Goal: Task Accomplishment & Management: Manage account settings

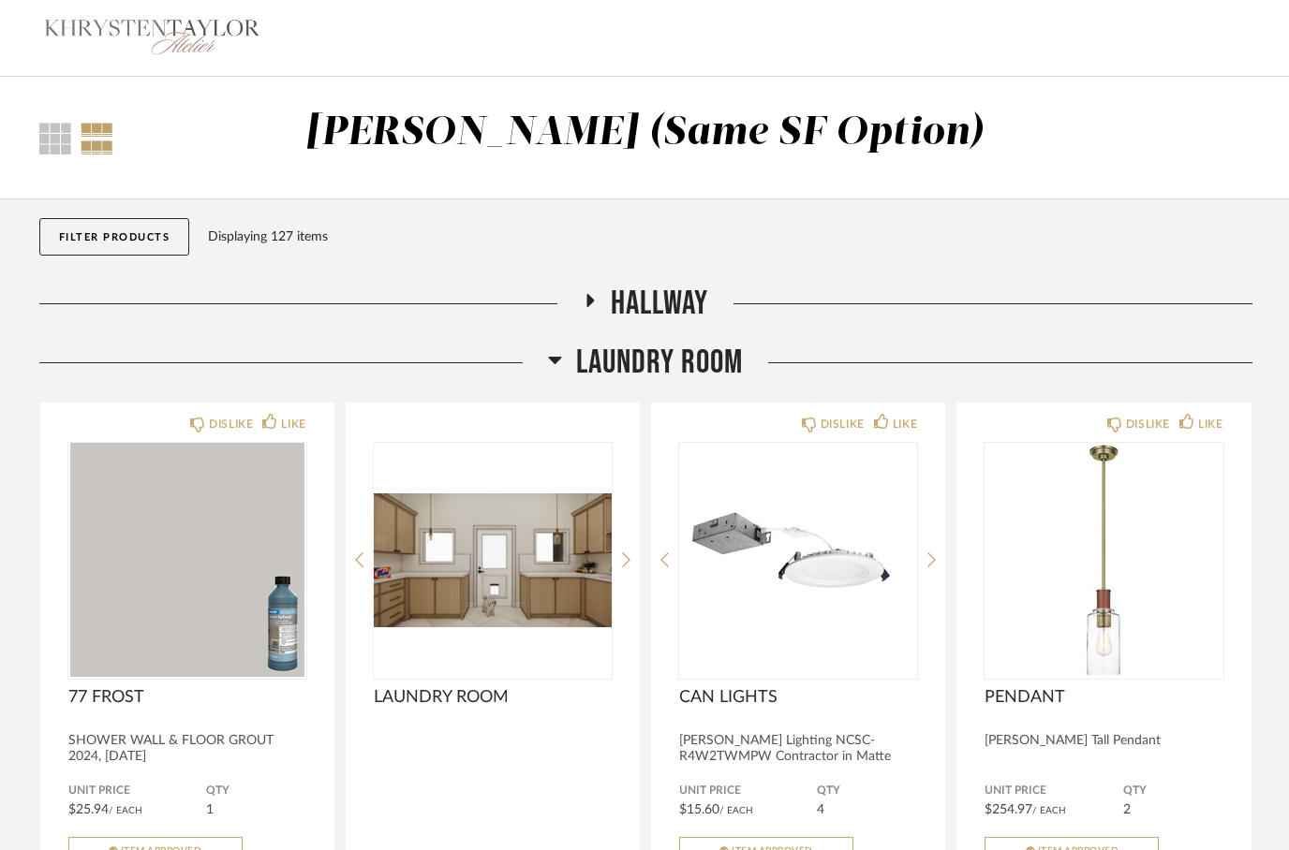
click at [566, 356] on h2 "Laundry Room" at bounding box center [645, 363] width 195 height 40
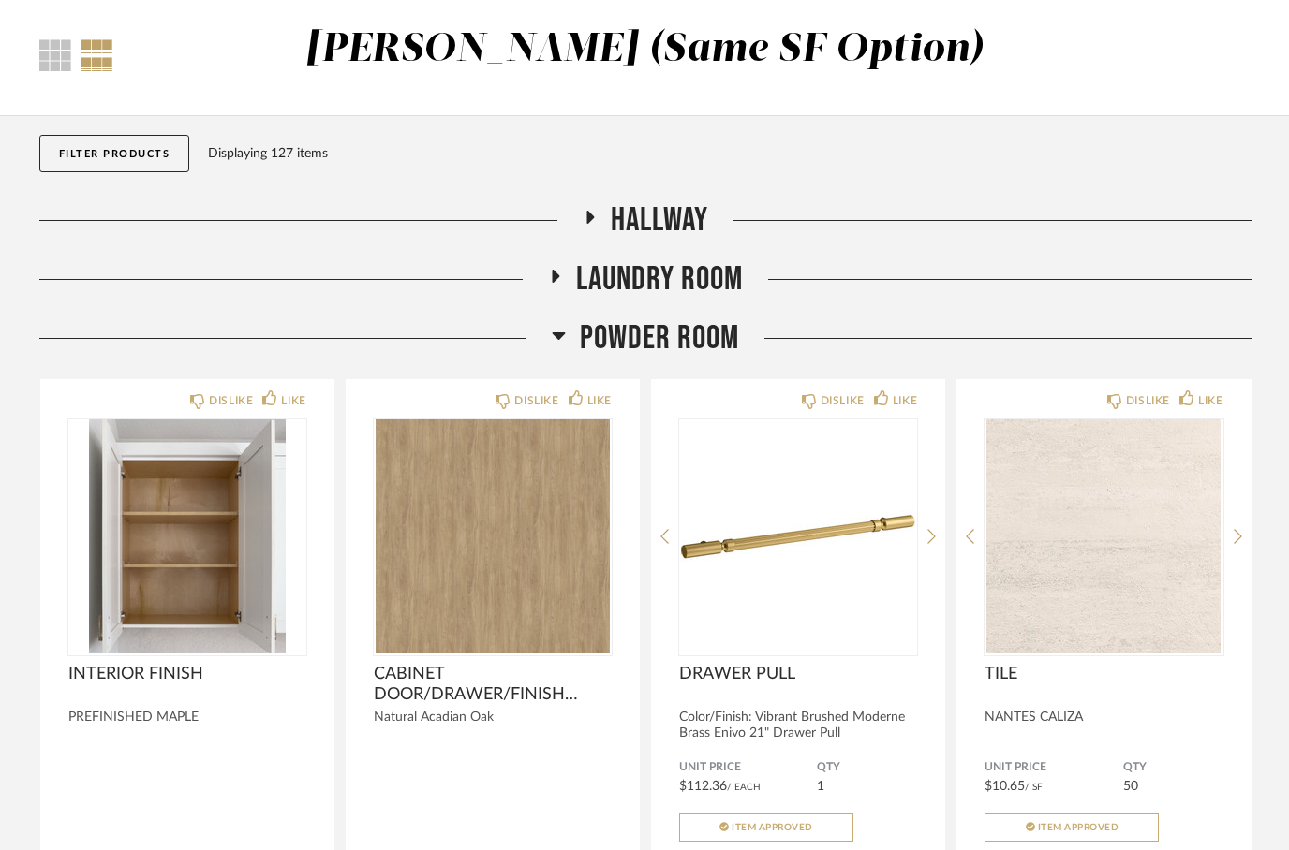
scroll to position [83, 0]
click at [567, 331] on h2 "Powder Room" at bounding box center [645, 338] width 187 height 40
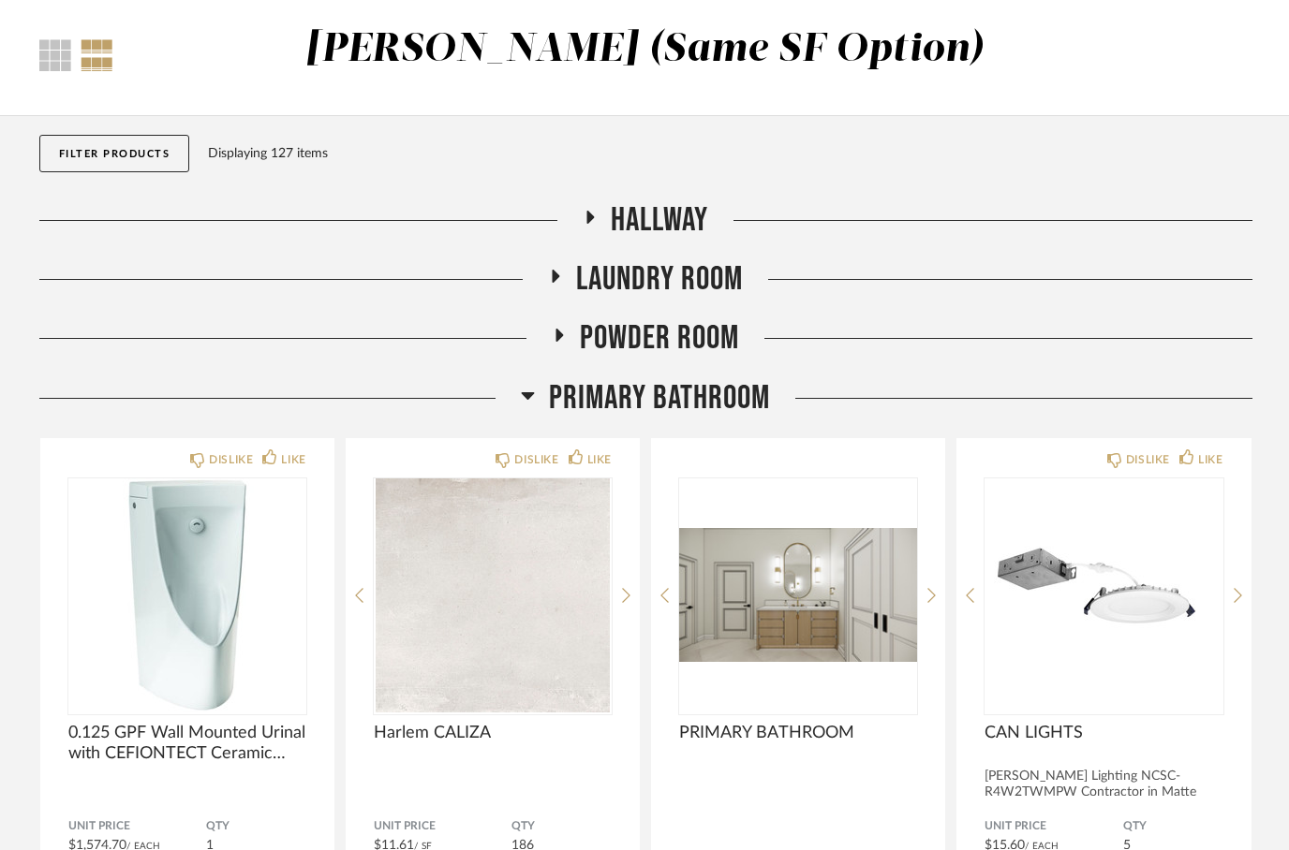
click at [545, 393] on h2 "Primary Bathroom" at bounding box center [645, 398] width 249 height 40
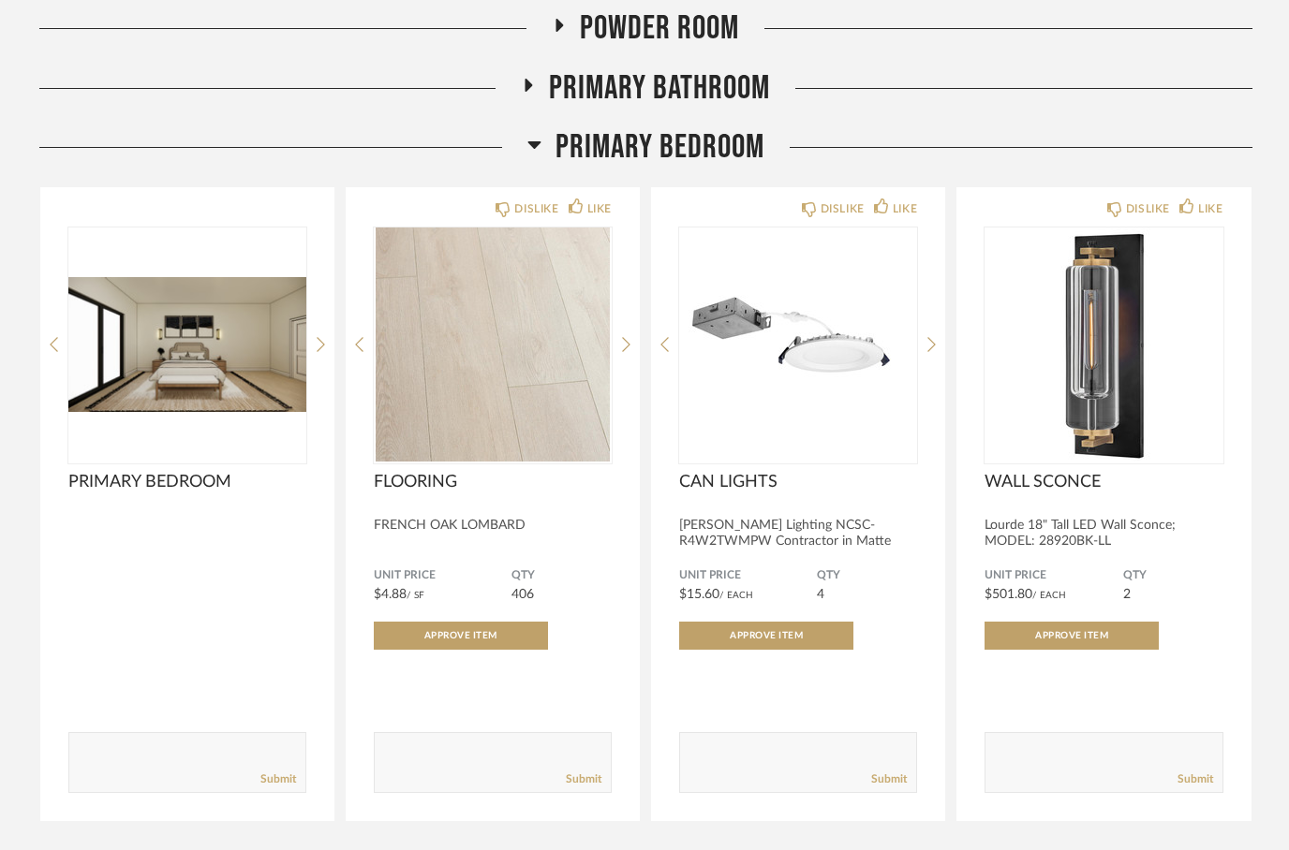
scroll to position [395, 0]
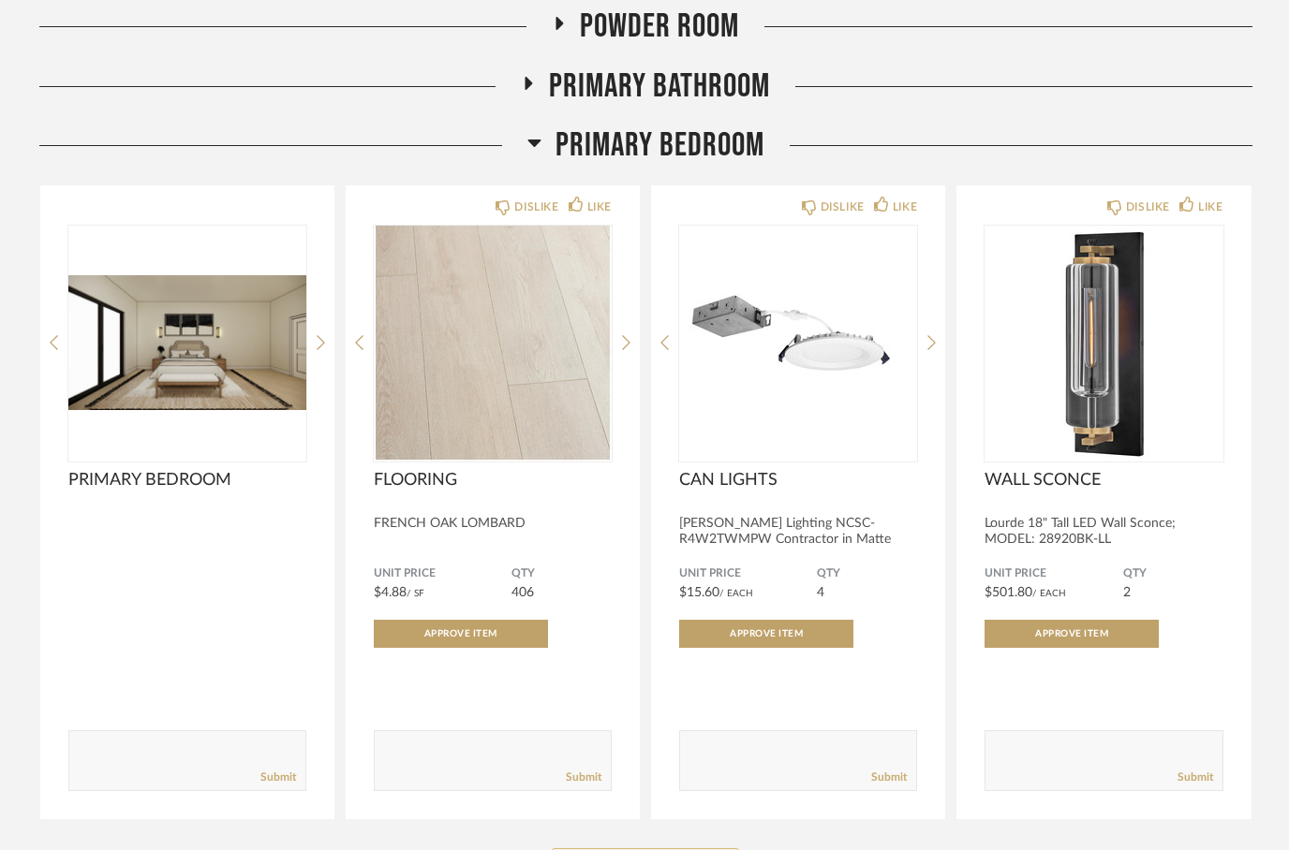
click at [684, 850] on button "See More" at bounding box center [645, 867] width 187 height 37
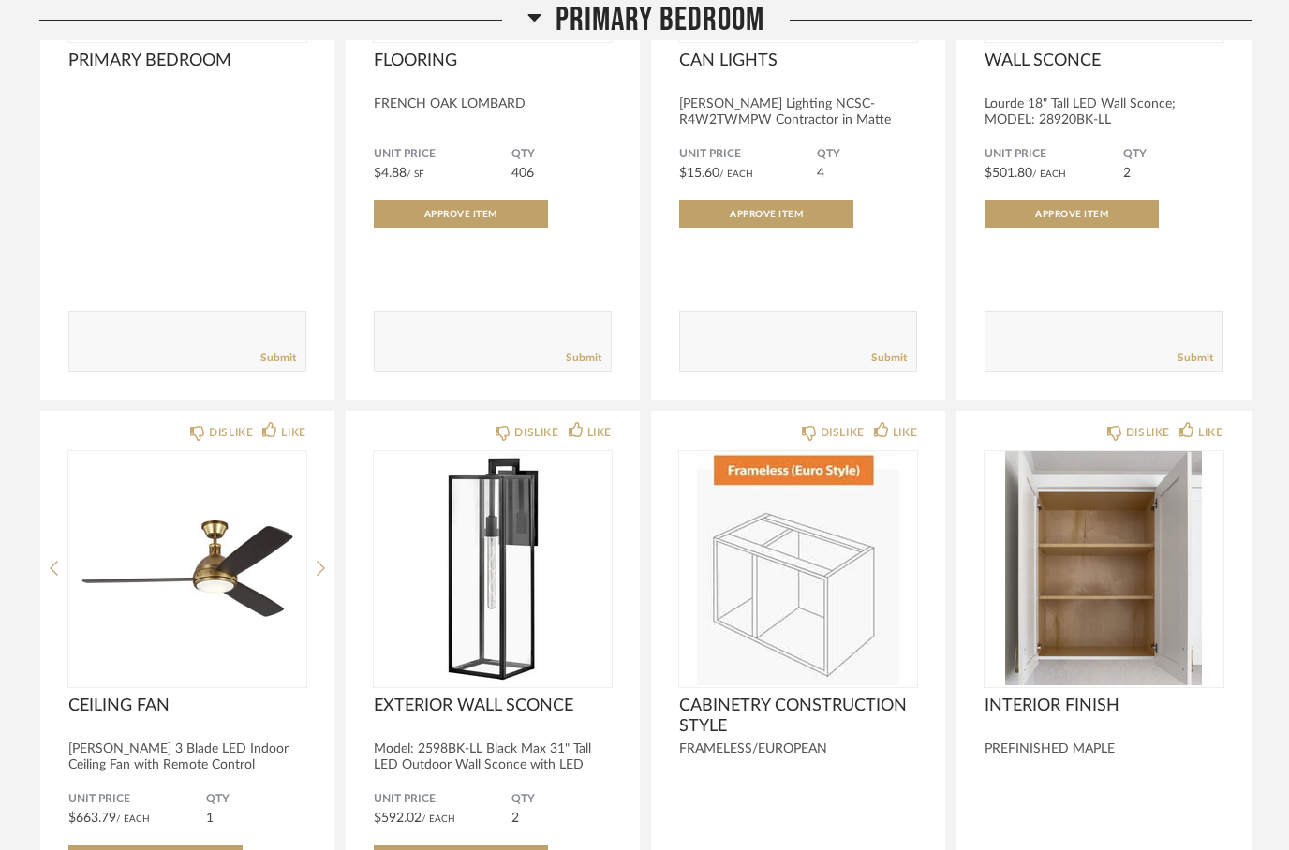
scroll to position [806, 0]
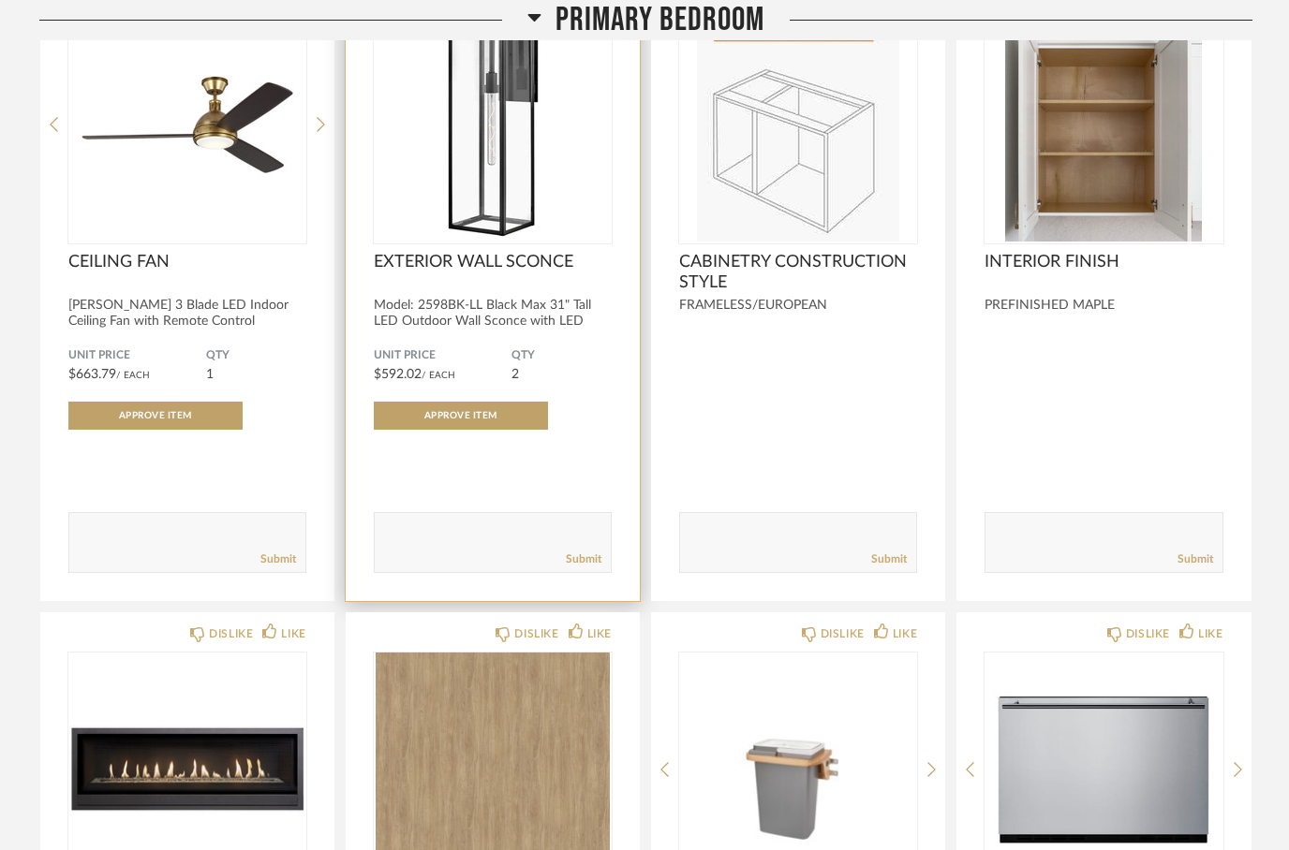
click at [495, 533] on textarea at bounding box center [493, 535] width 236 height 25
type textarea "SEE [PERSON_NAME] TEXT MESSAGE"
click at [597, 555] on link "Submit" at bounding box center [584, 561] width 36 height 16
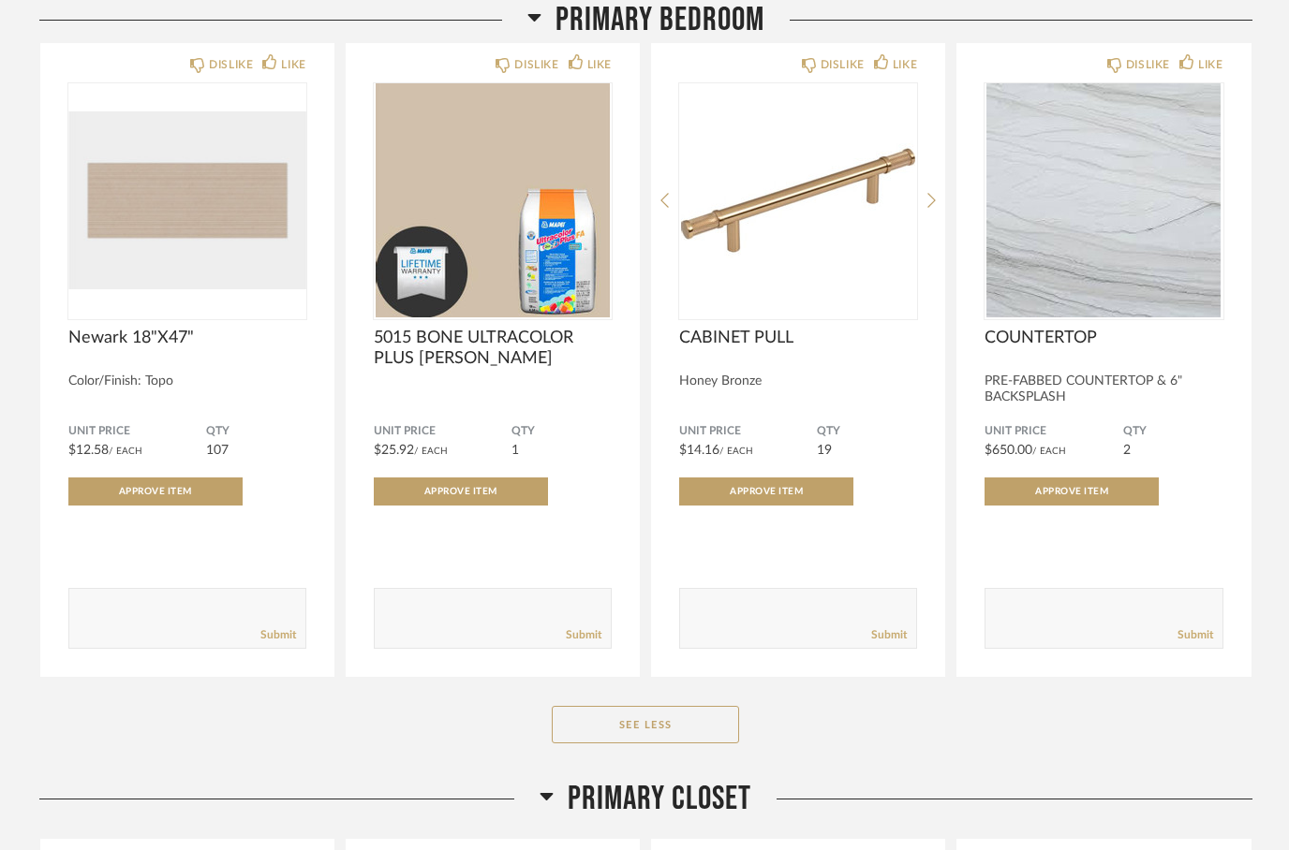
scroll to position [2488, 0]
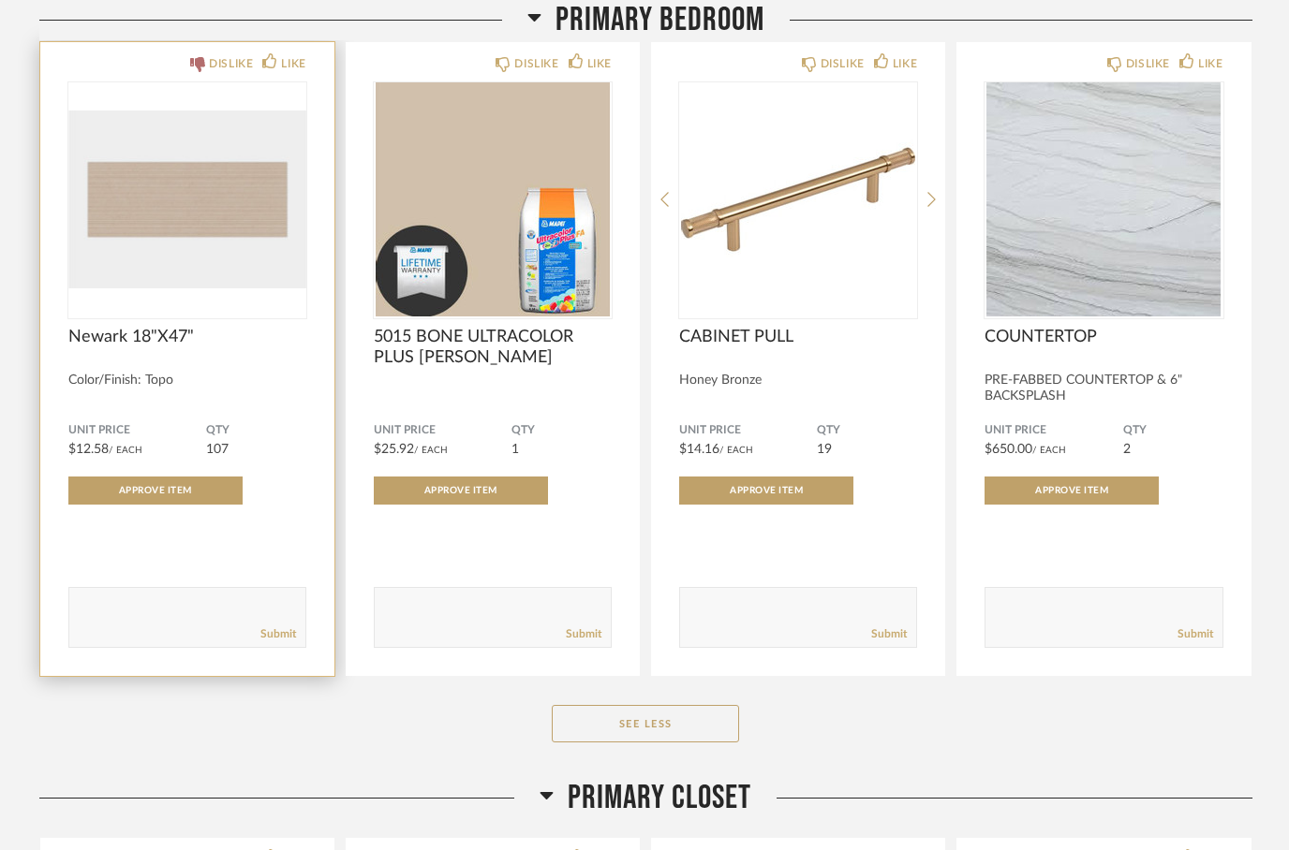
click at [197, 73] on div "DISLIKE" at bounding box center [221, 63] width 63 height 19
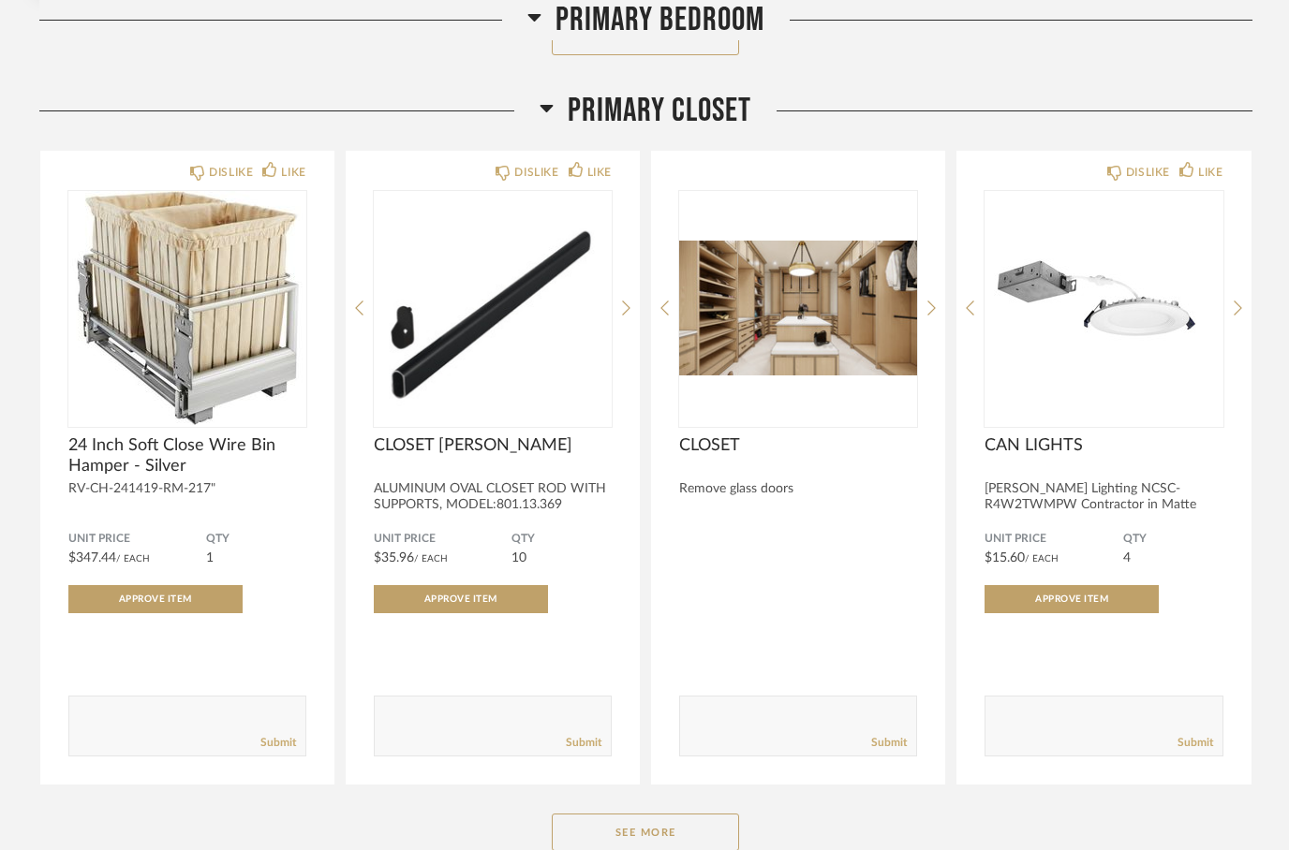
scroll to position [3199, 0]
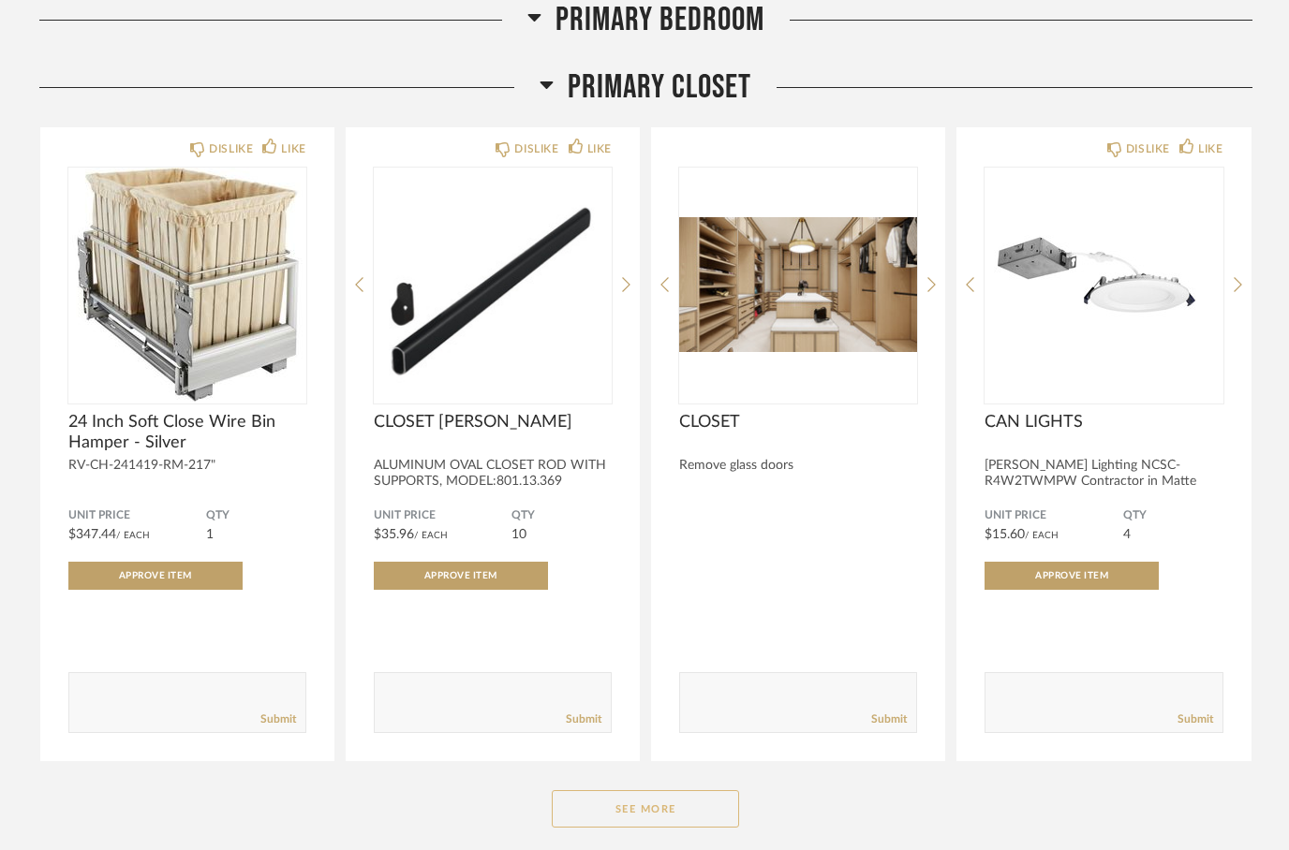
click at [643, 816] on button "See More" at bounding box center [645, 808] width 187 height 37
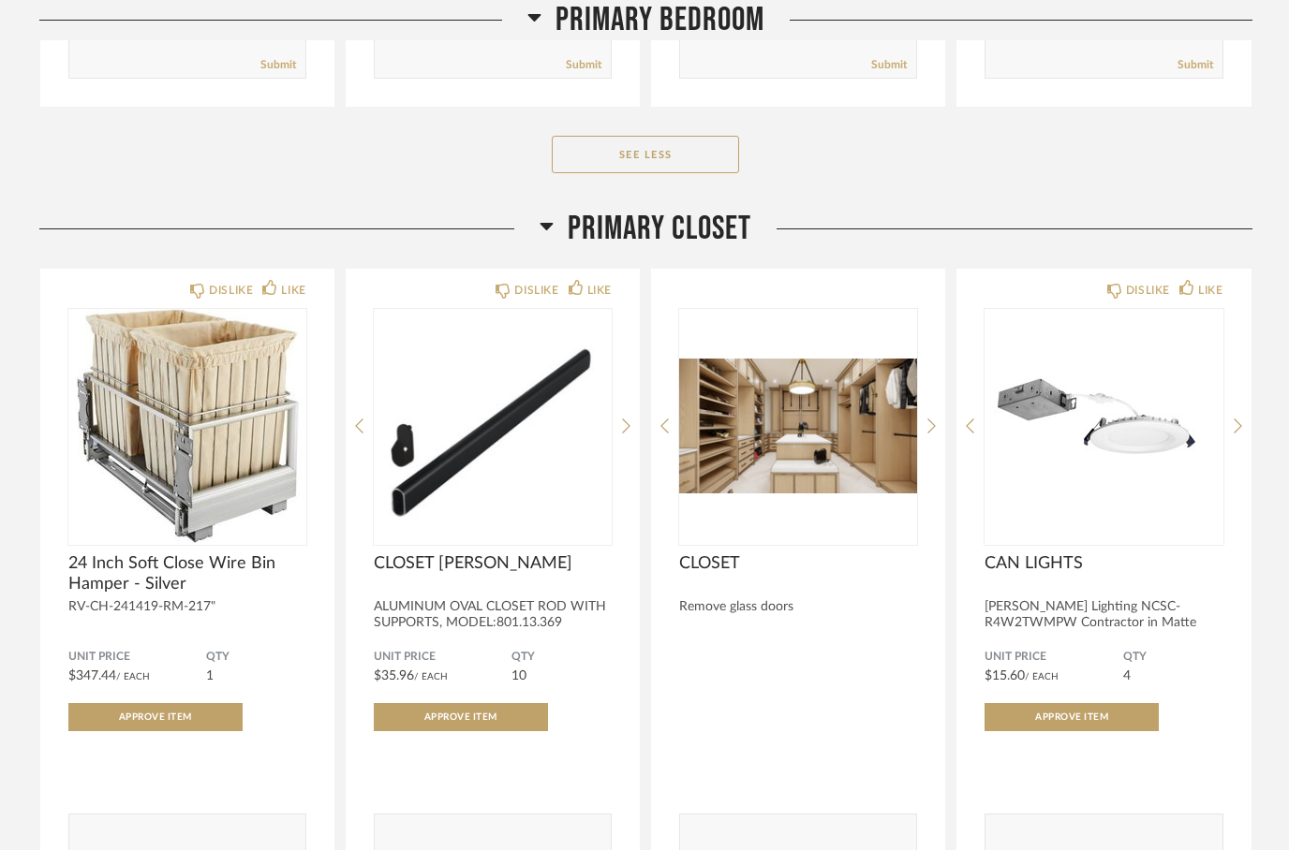
scroll to position [3053, 0]
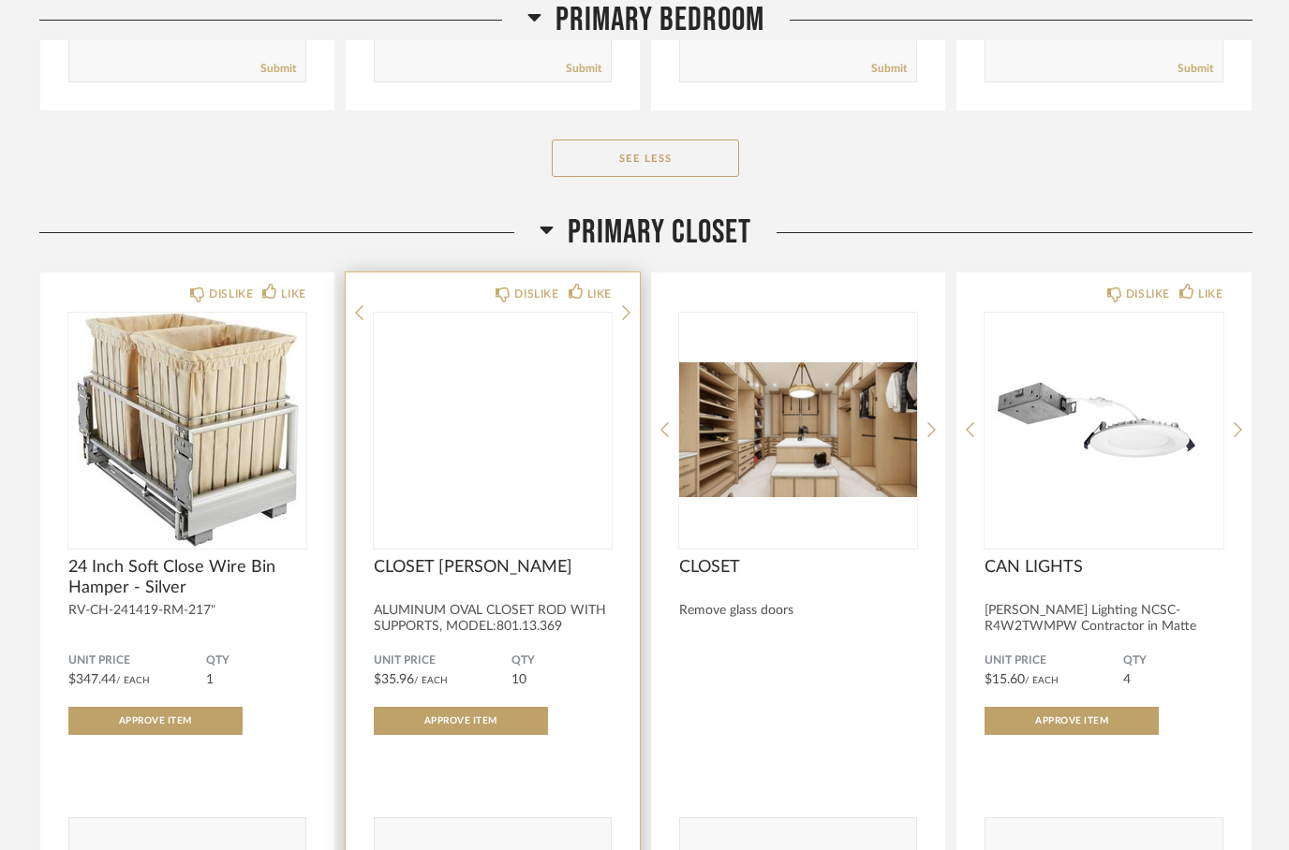
click at [0, 0] on img at bounding box center [0, 0] width 0 height 0
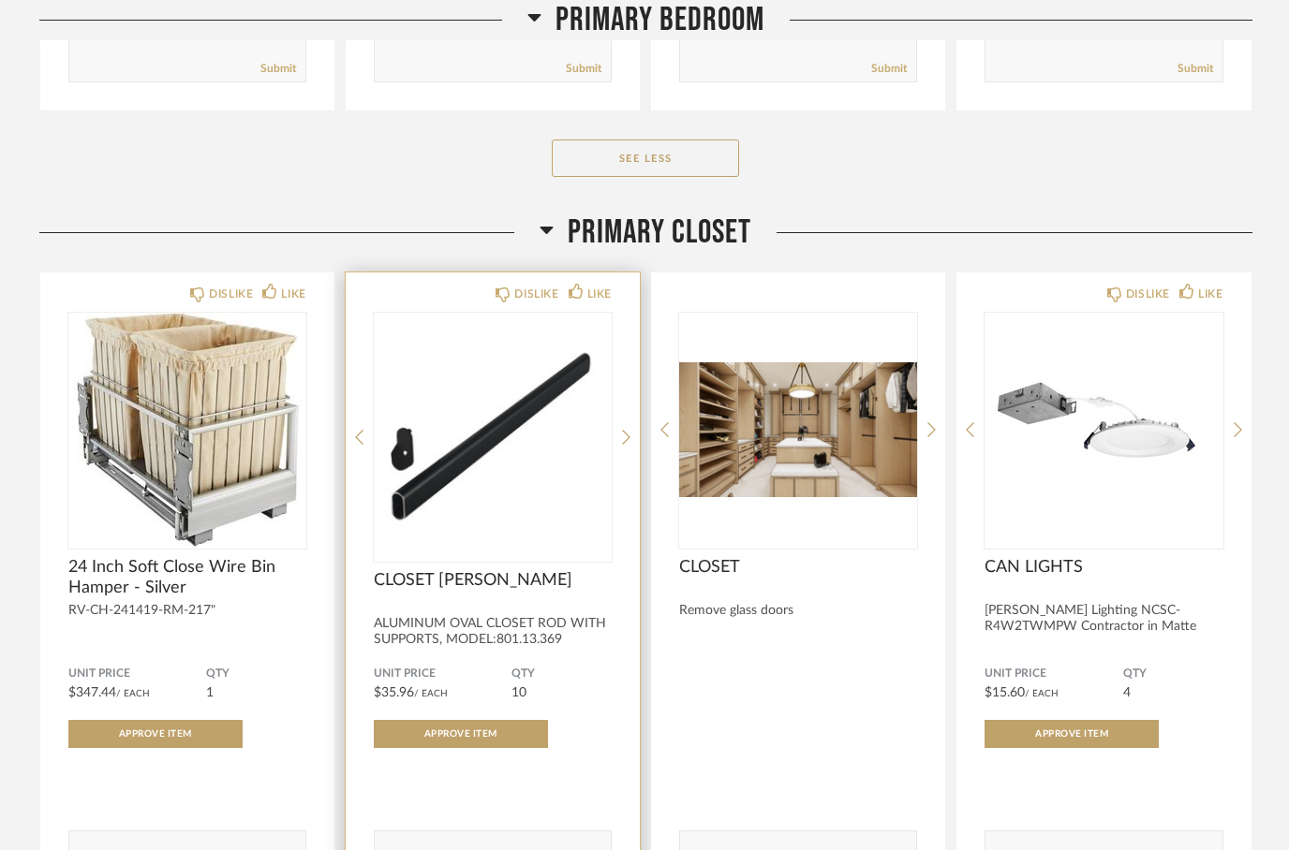
scroll to position [0, 0]
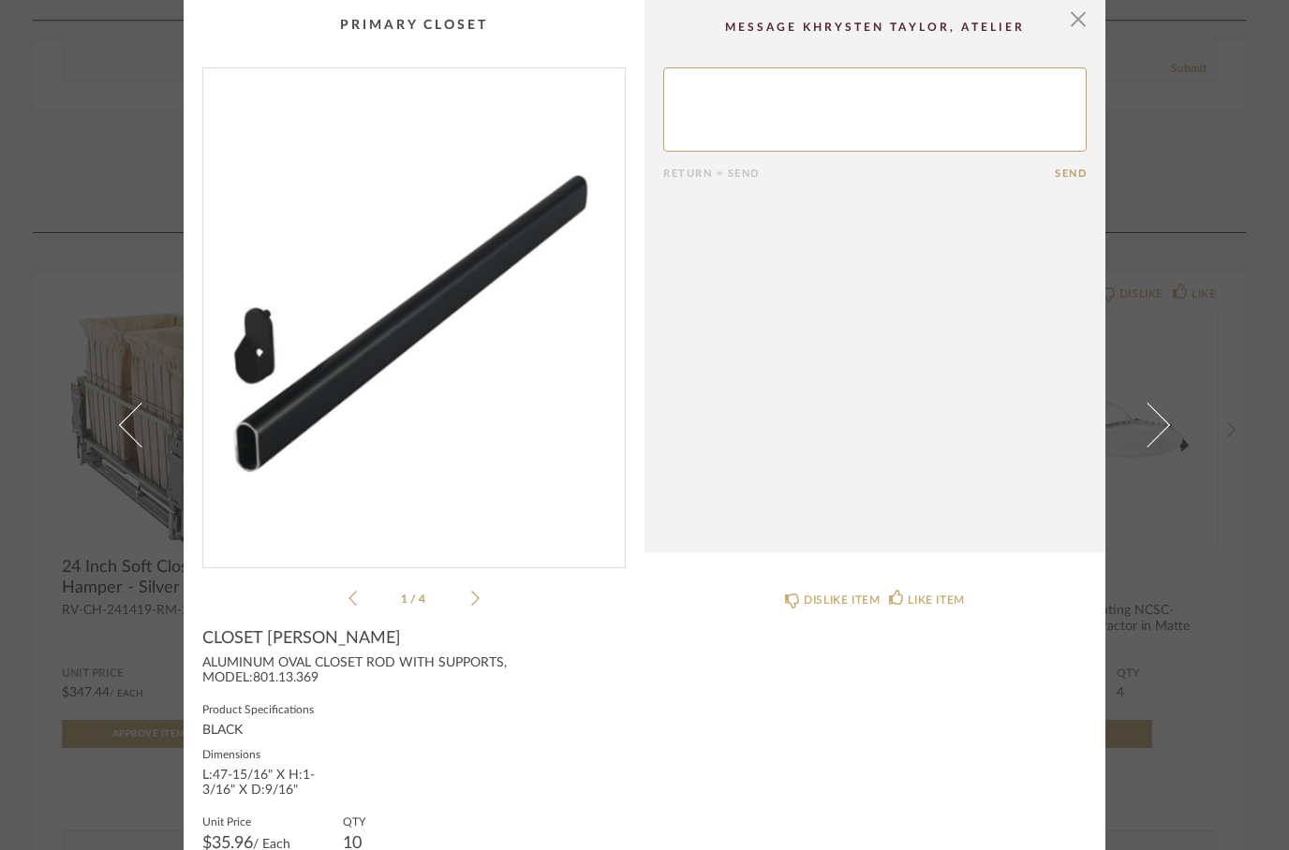
click at [477, 604] on icon at bounding box center [475, 598] width 8 height 17
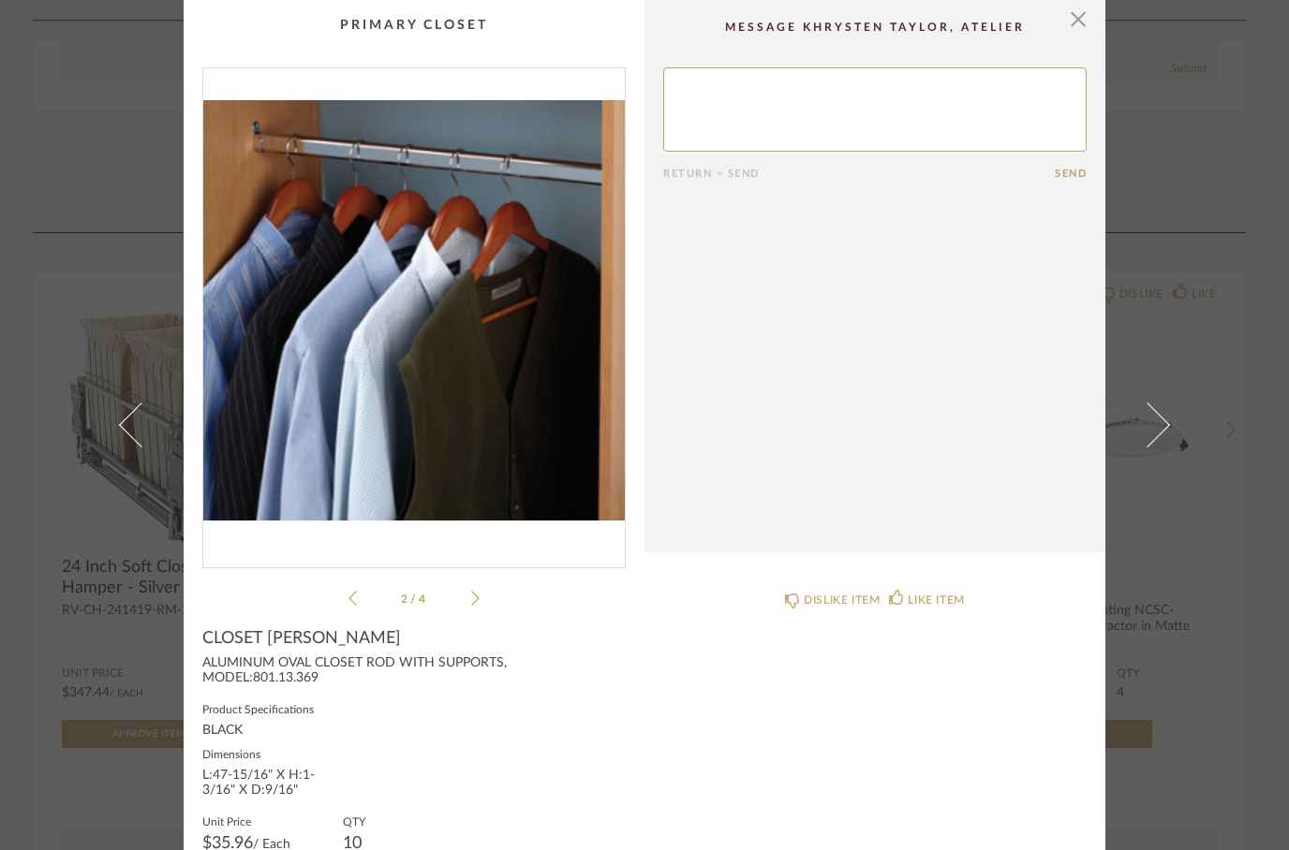
click at [476, 593] on icon at bounding box center [475, 598] width 8 height 17
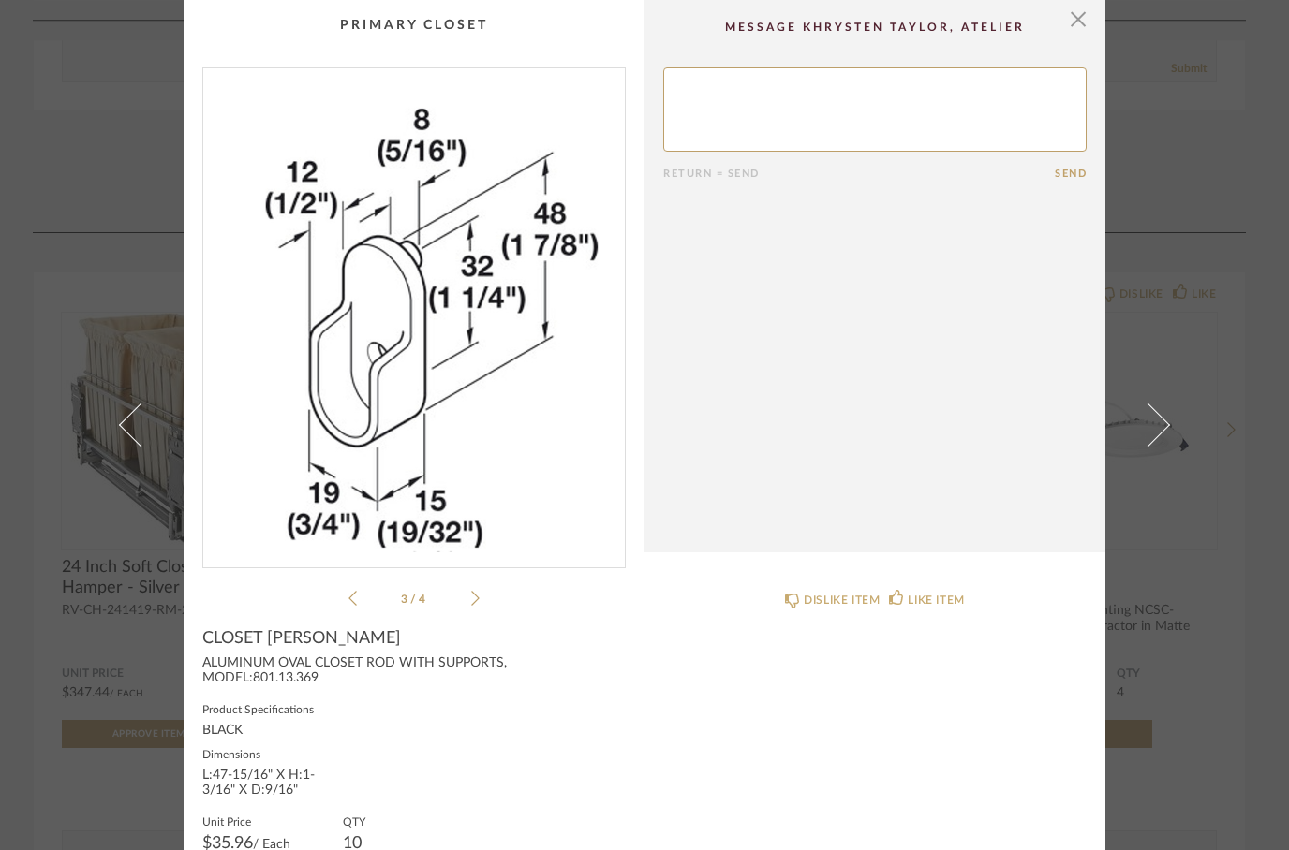
click at [446, 362] on img "2" at bounding box center [413, 310] width 421 height 484
click at [1086, 19] on span "button" at bounding box center [1077, 18] width 37 height 37
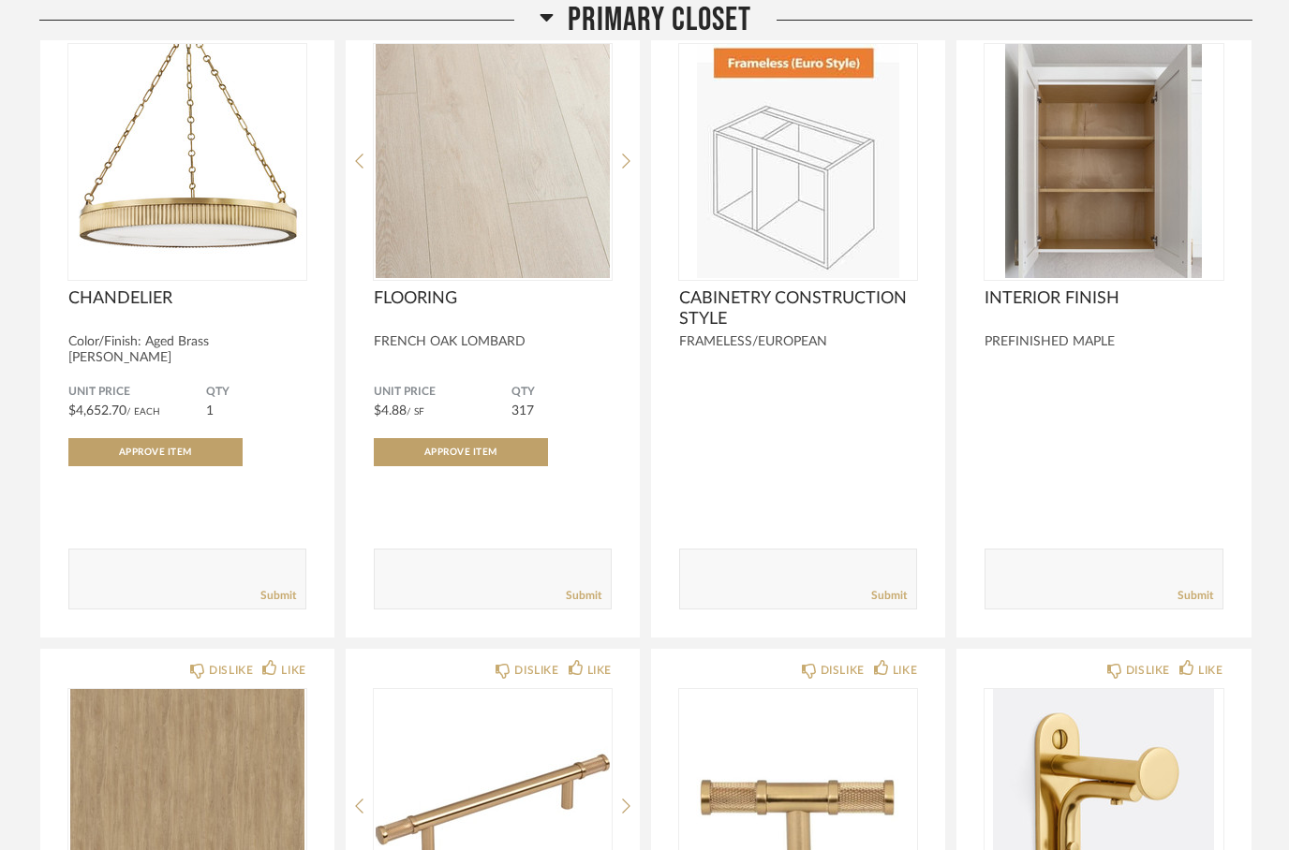
scroll to position [3994, 0]
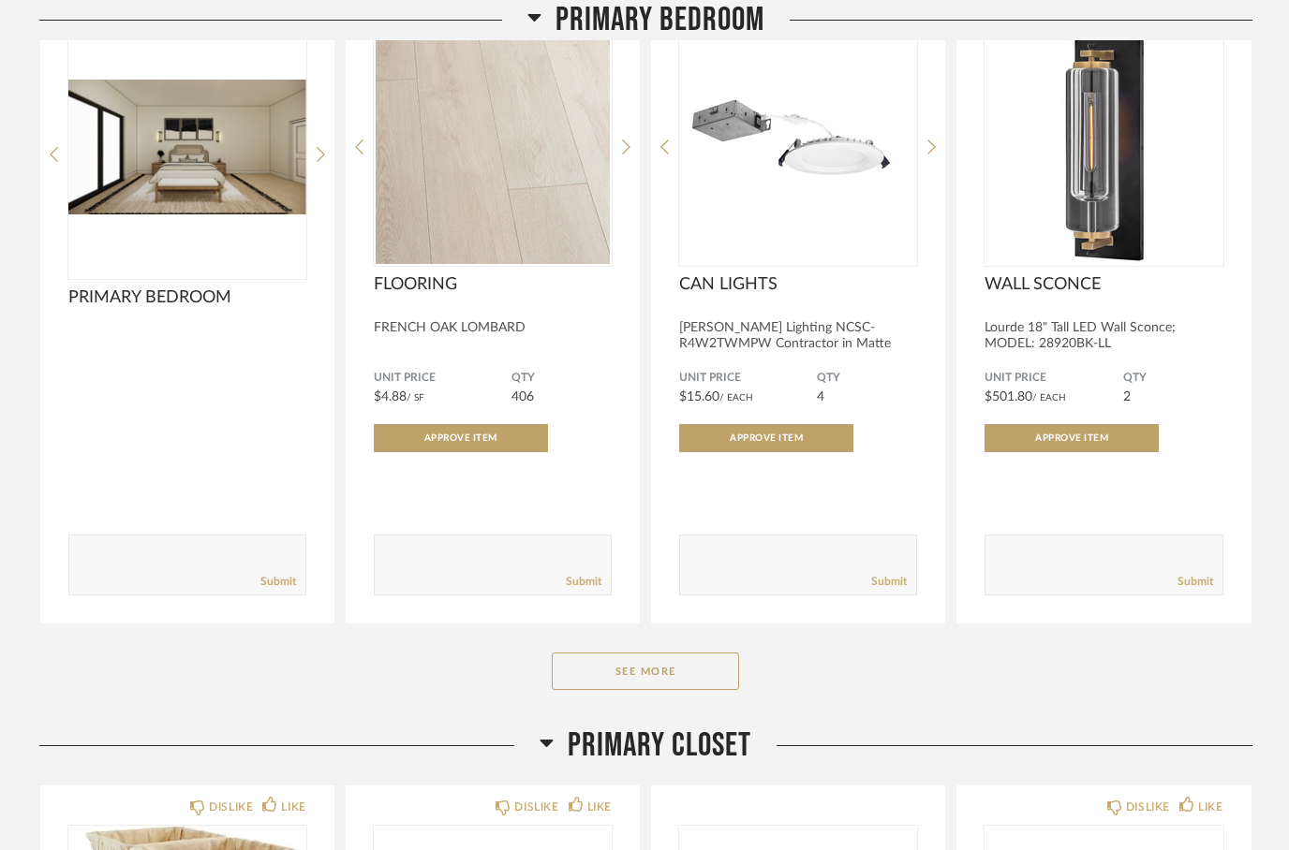
scroll to position [592, 0]
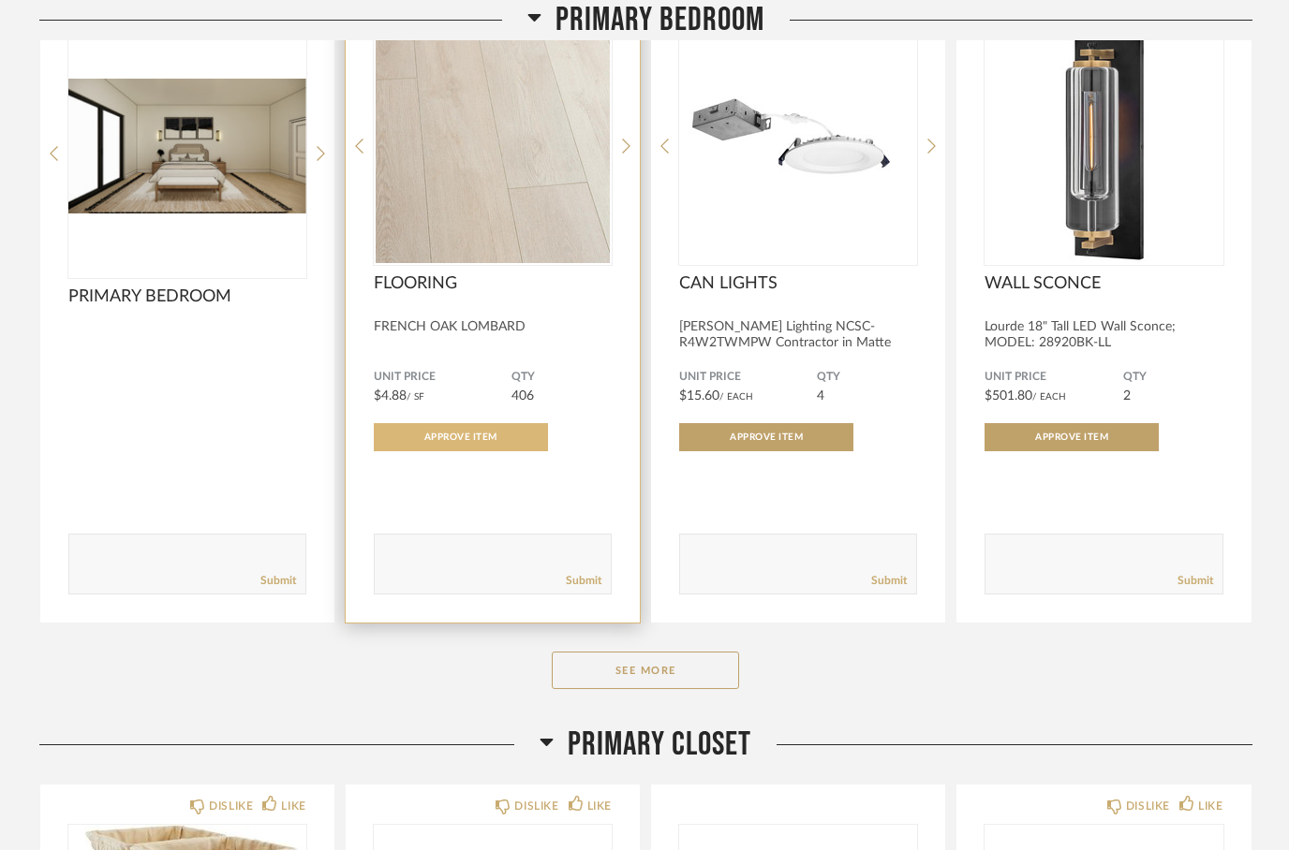
click at [451, 433] on span "Approve Item" at bounding box center [460, 437] width 73 height 9
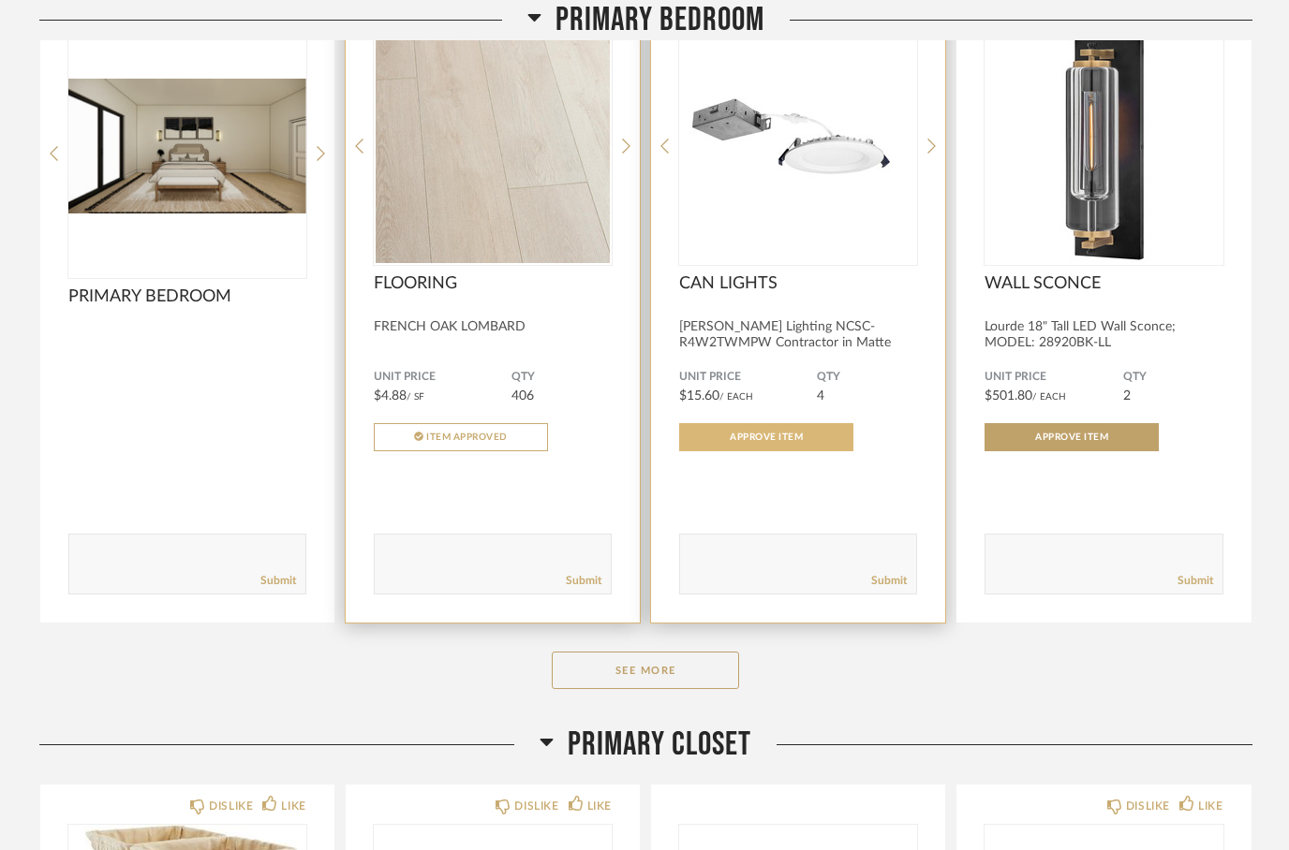
click at [739, 446] on button "Approve Item" at bounding box center [766, 437] width 174 height 28
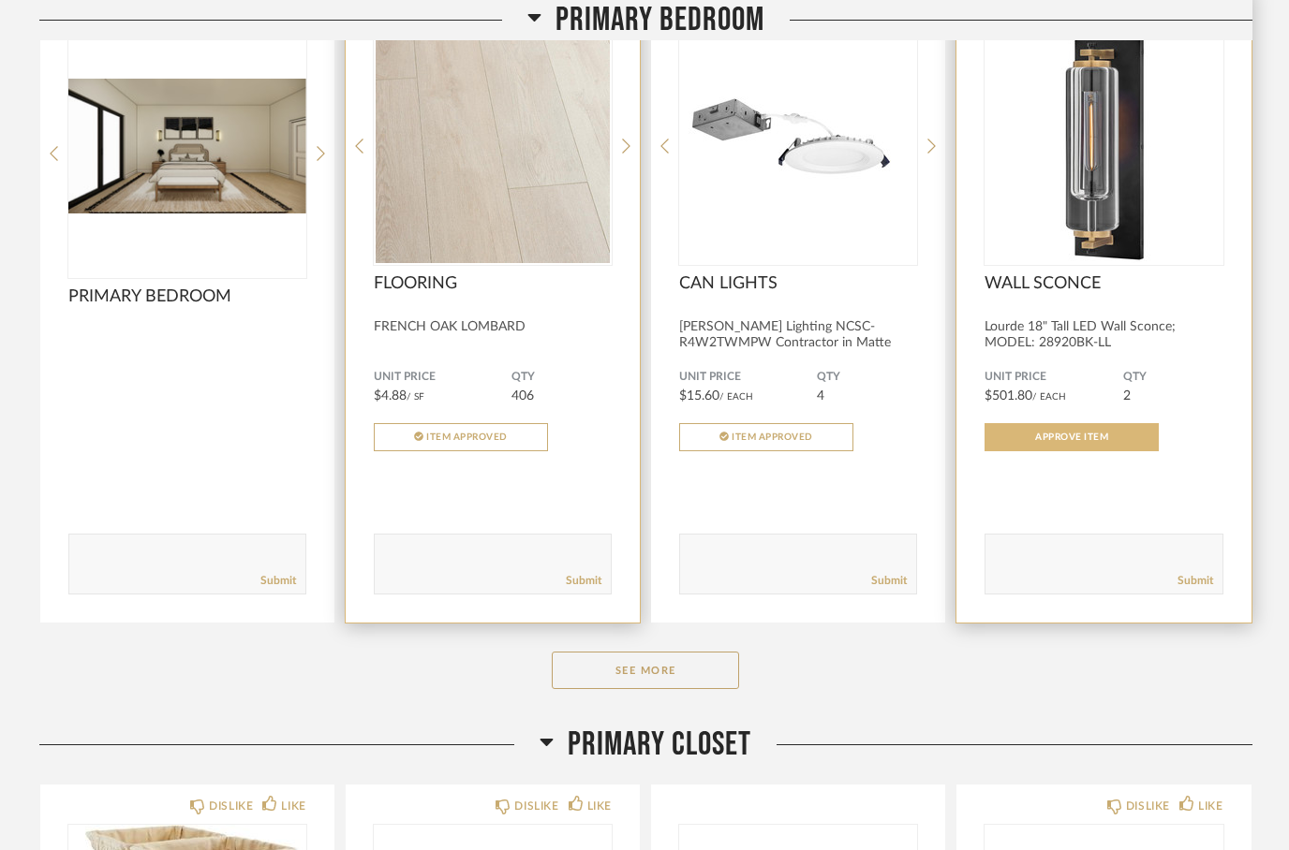
click at [1035, 451] on button "Approve Item" at bounding box center [1071, 437] width 174 height 28
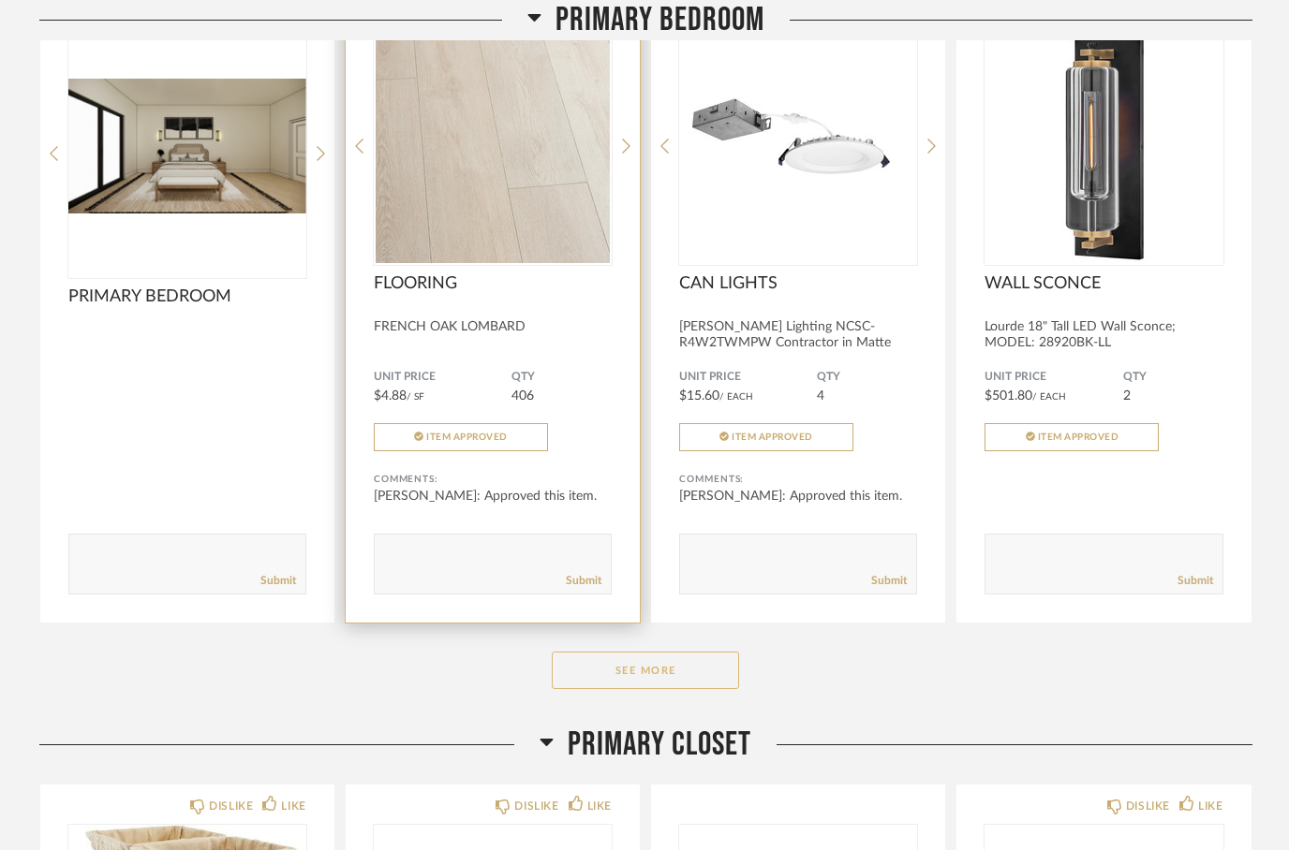
click at [598, 676] on button "See More" at bounding box center [645, 670] width 187 height 37
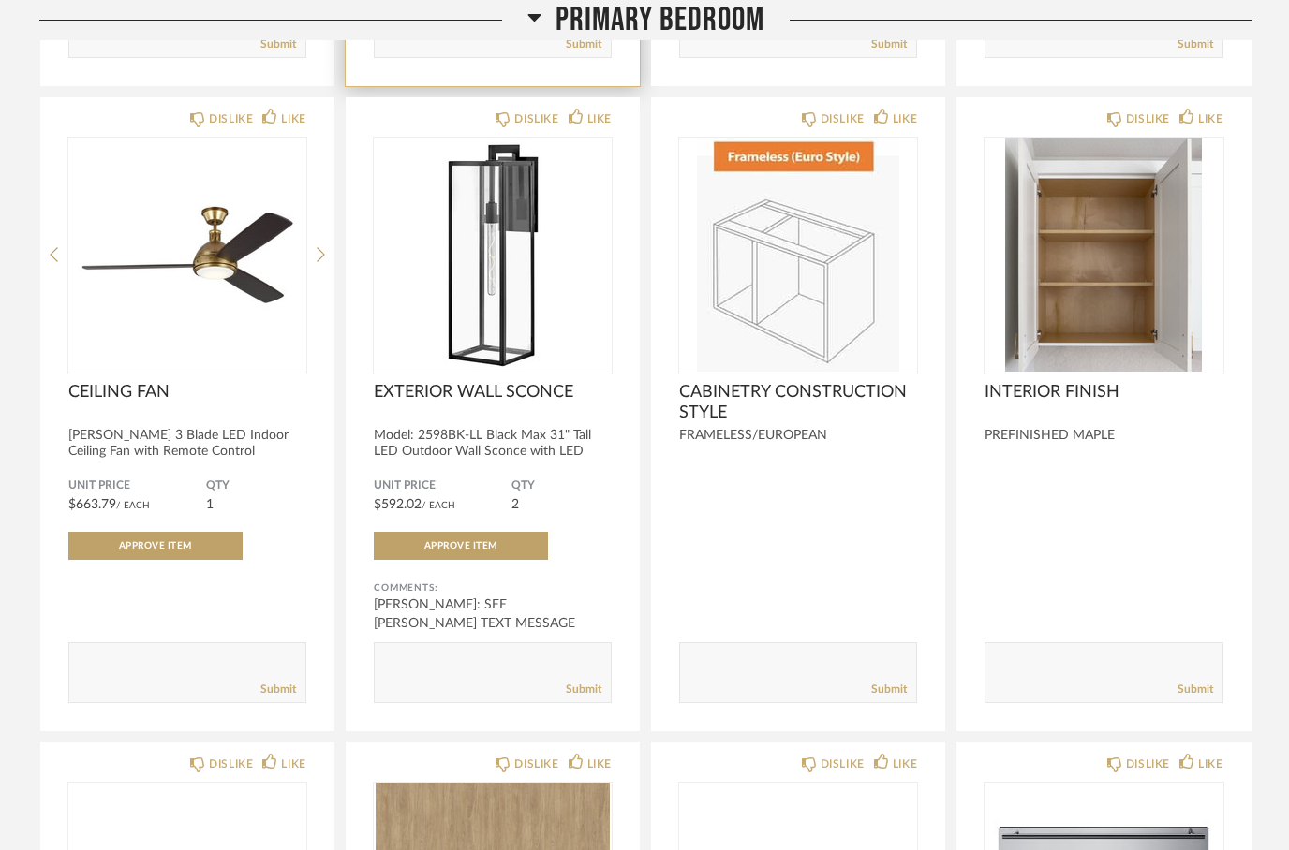
scroll to position [1114, 0]
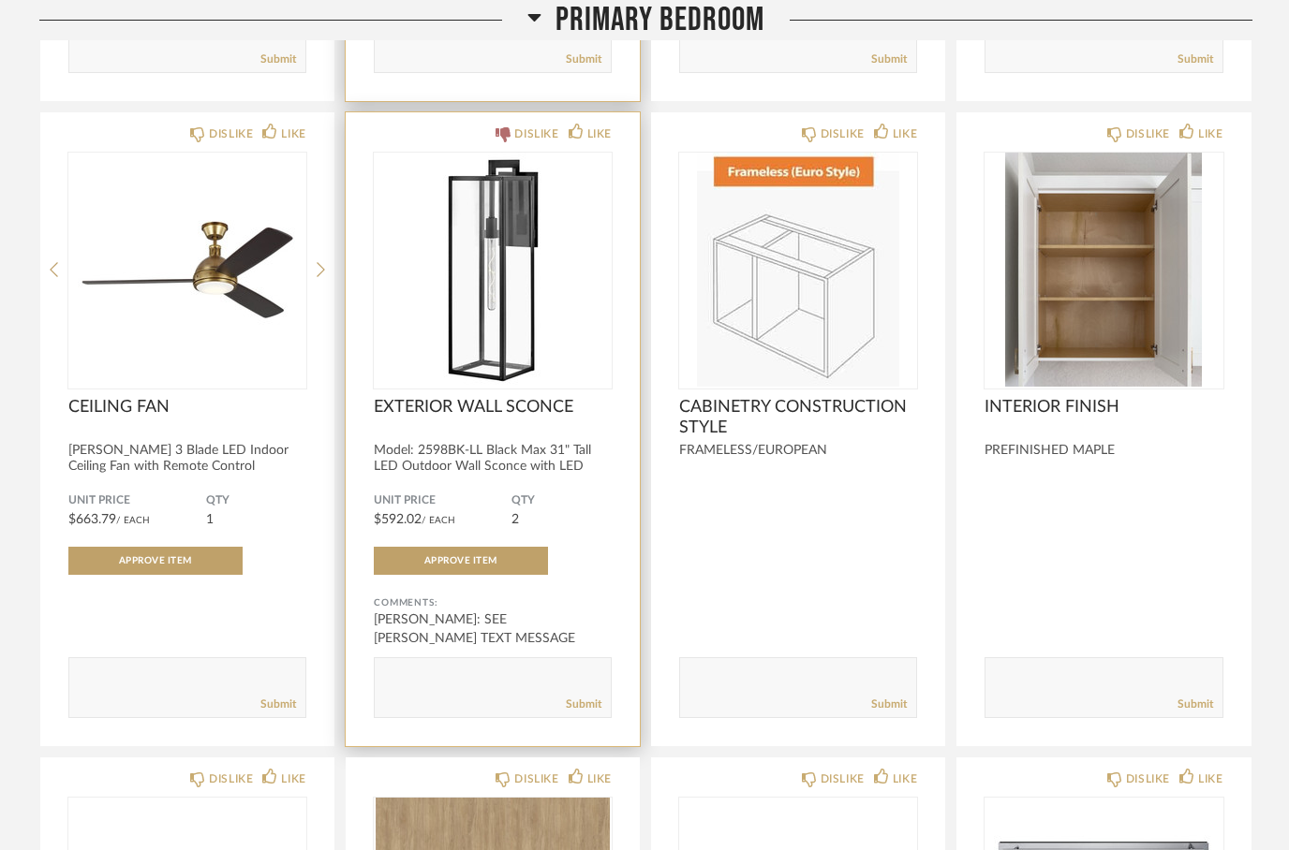
click at [495, 130] on icon at bounding box center [502, 134] width 15 height 15
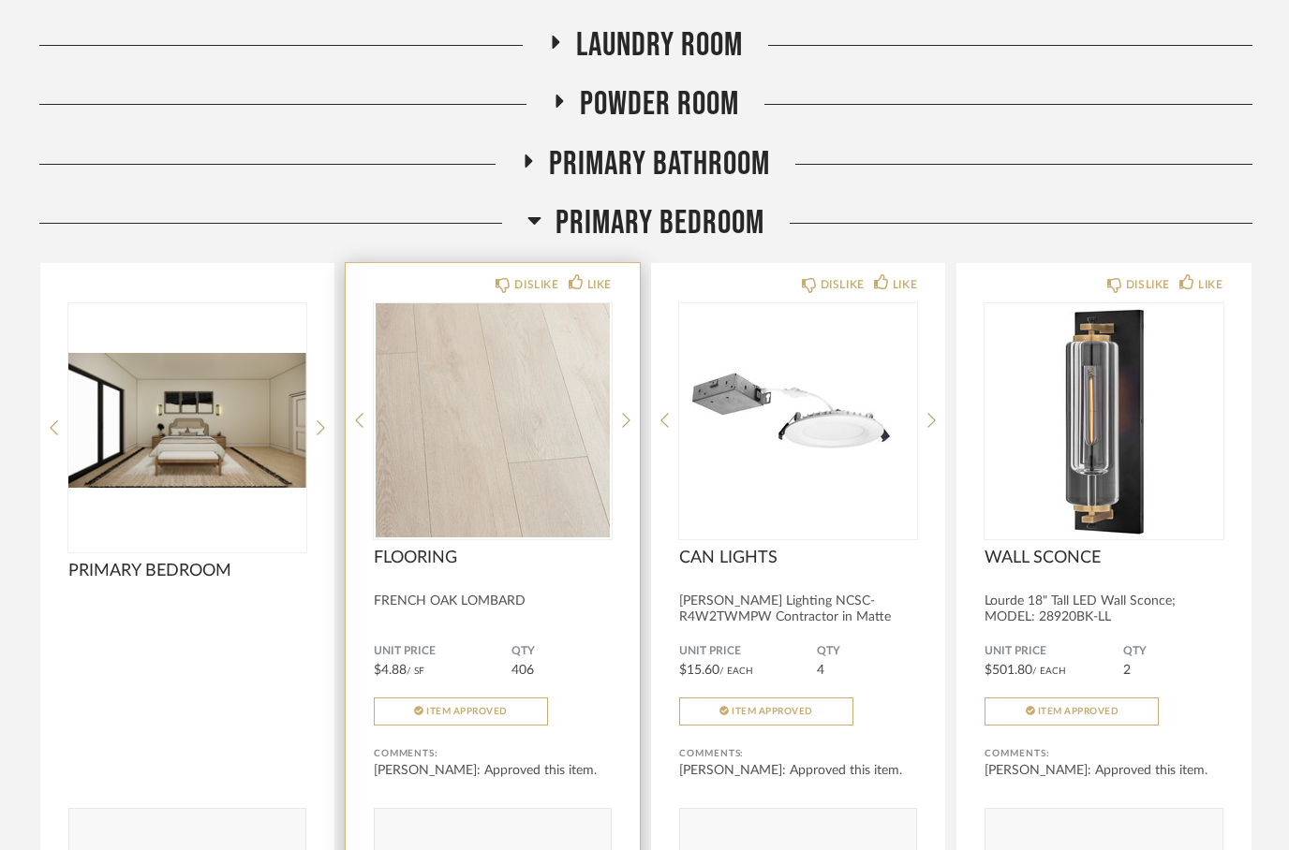
scroll to position [318, 0]
click at [569, 49] on h2 "Laundry Room" at bounding box center [645, 45] width 195 height 40
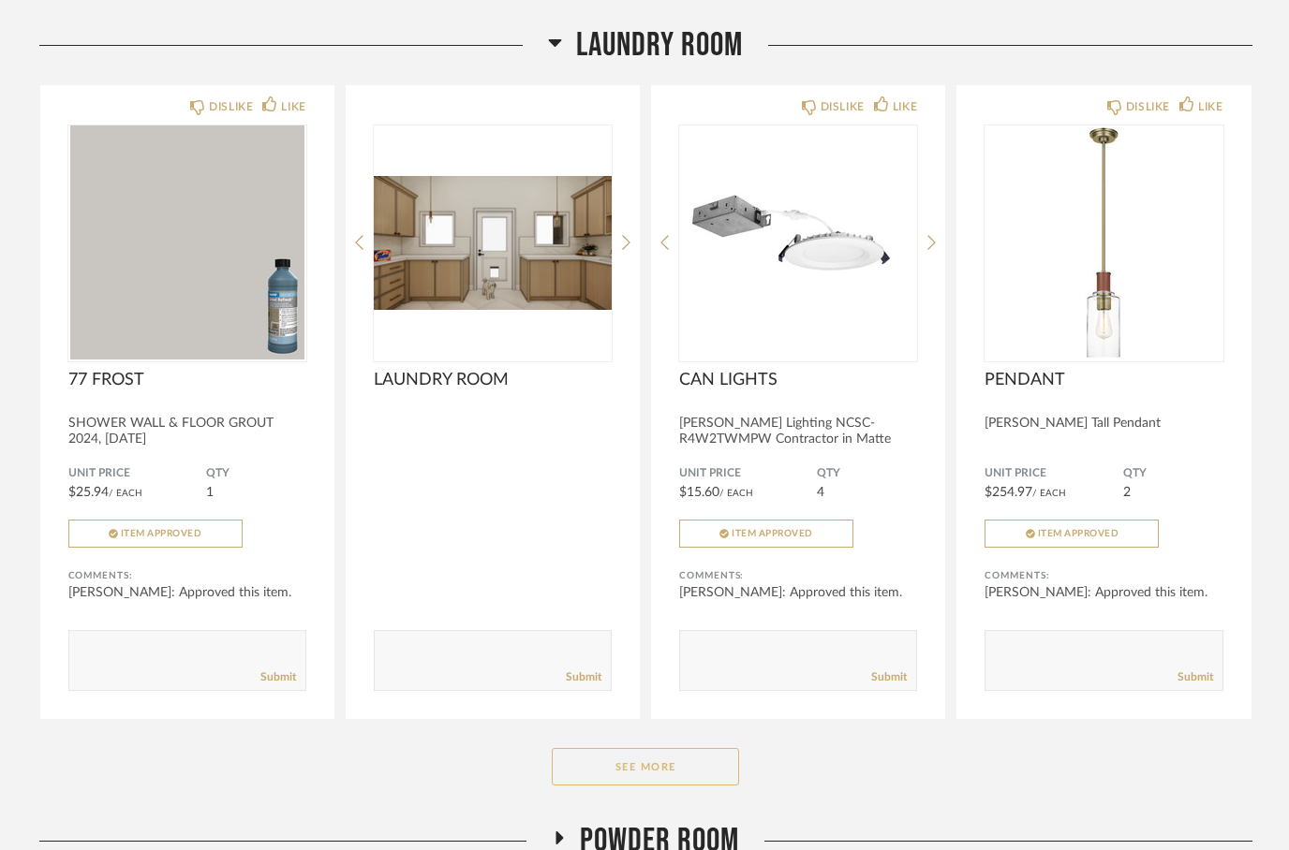
click at [635, 783] on button "See More" at bounding box center [645, 766] width 187 height 37
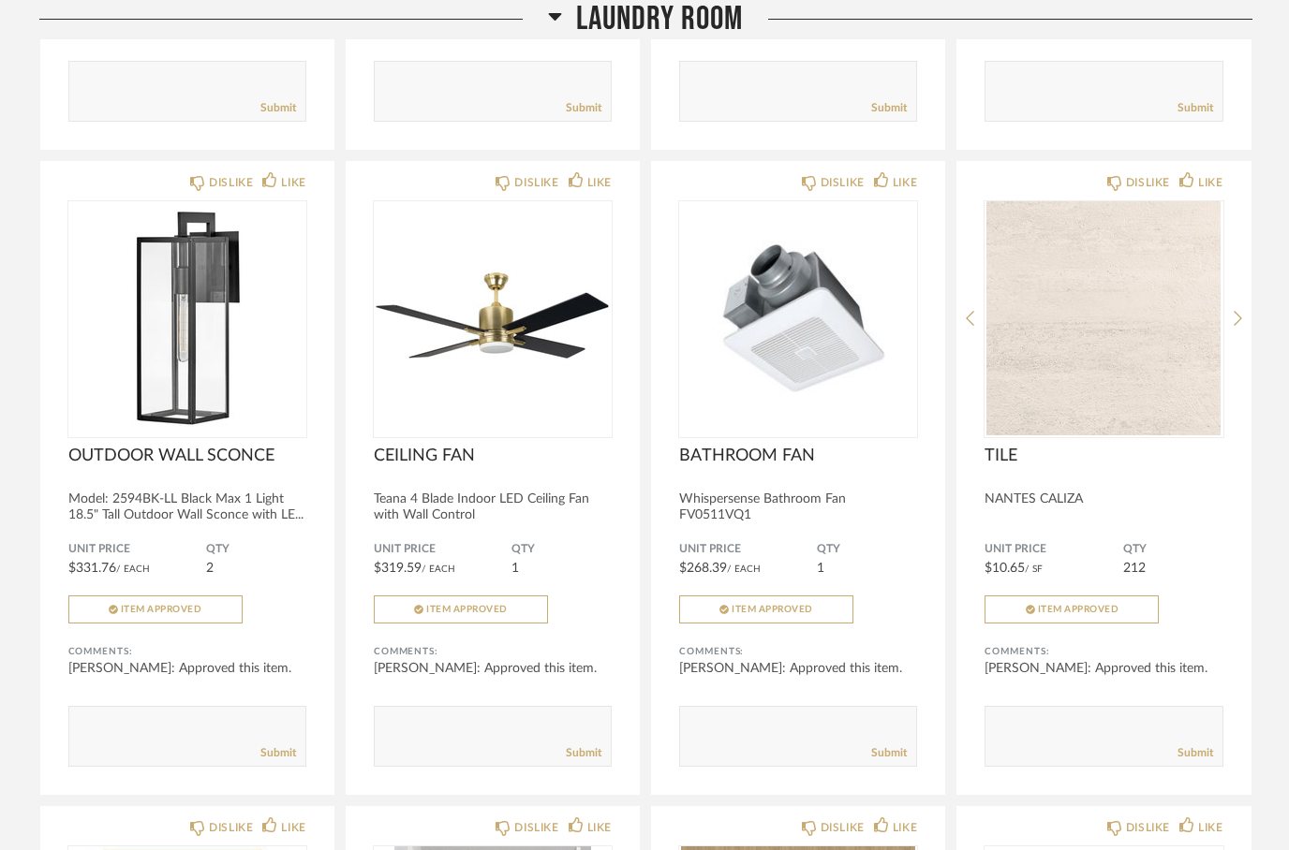
scroll to position [884, 0]
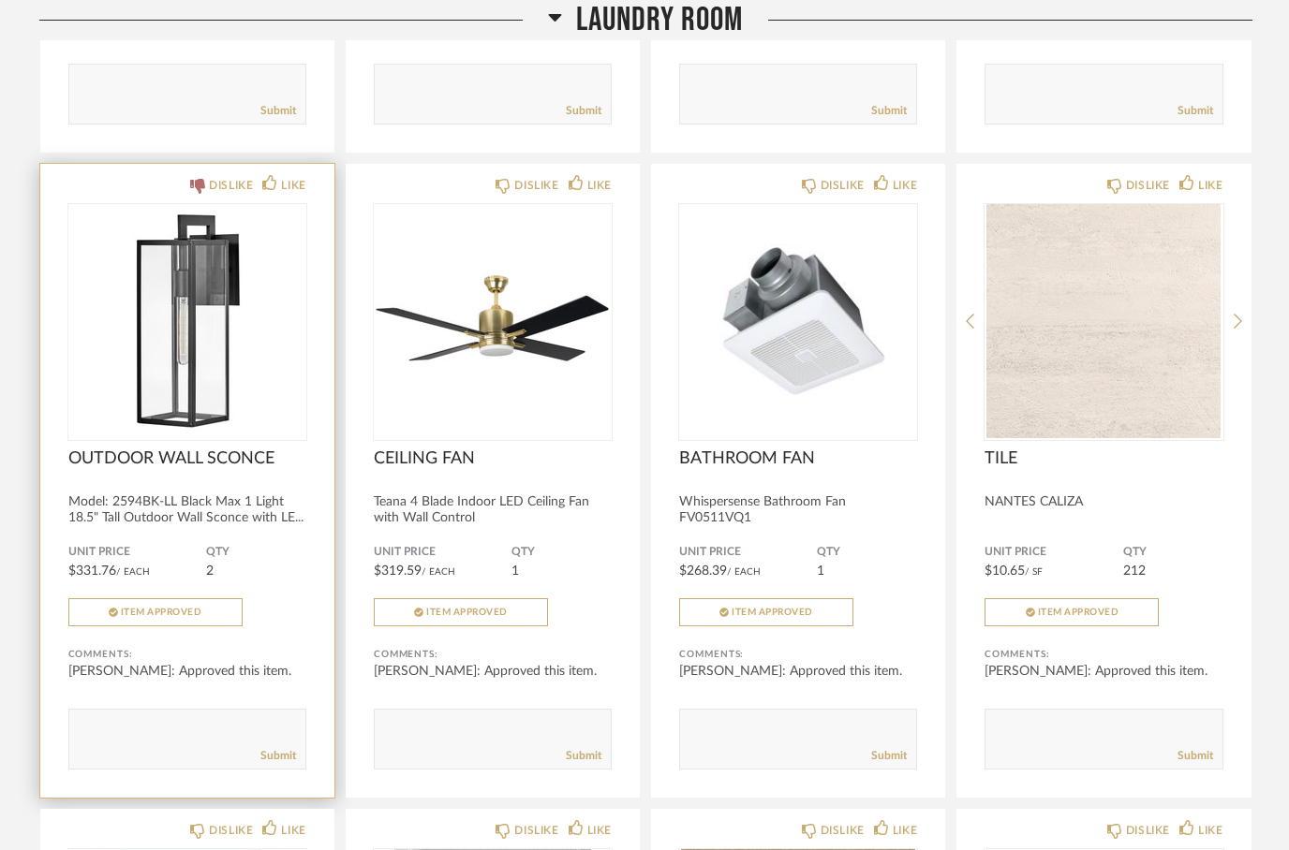
click at [209, 192] on div "DISLIKE" at bounding box center [231, 185] width 44 height 19
click at [170, 615] on span "Item Approved" at bounding box center [161, 612] width 81 height 9
click at [561, 21] on icon at bounding box center [555, 17] width 14 height 22
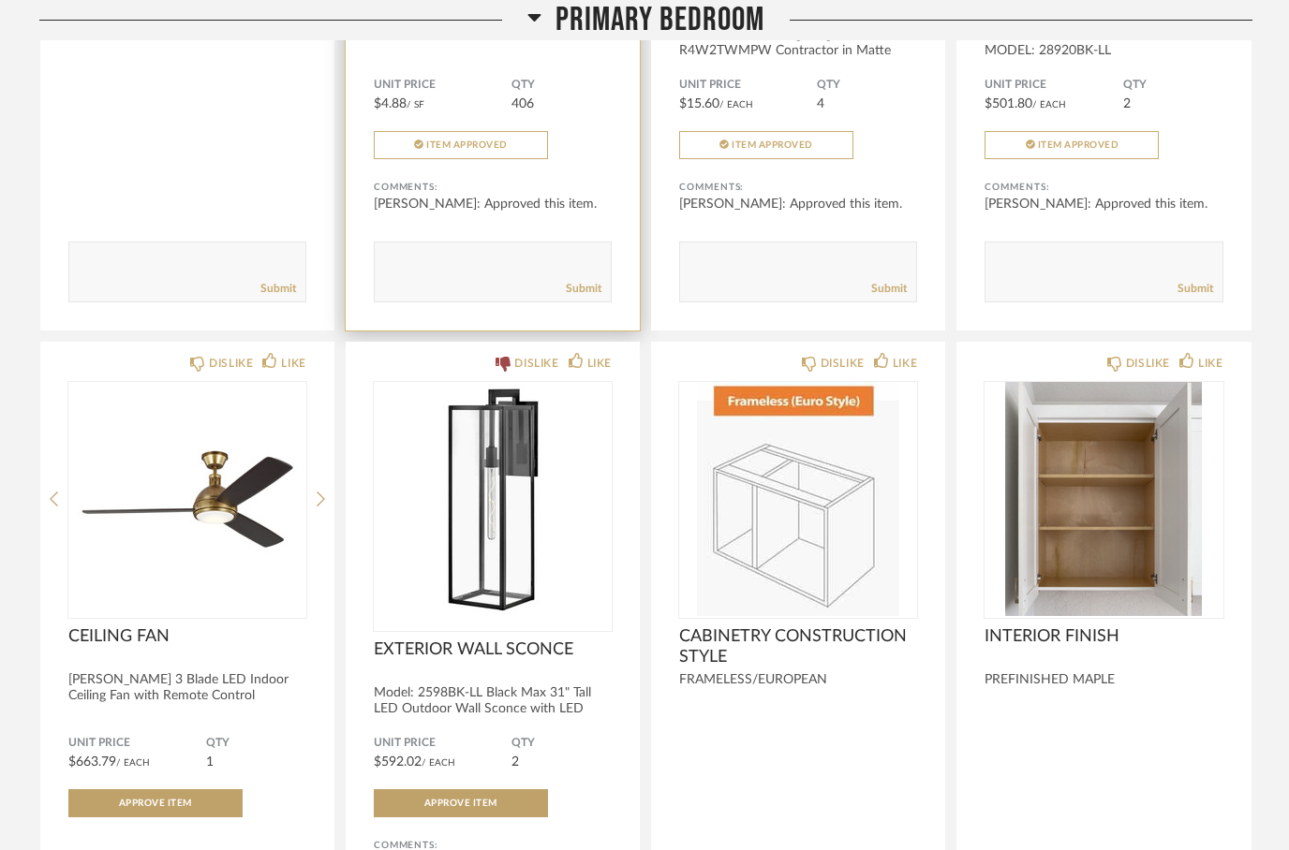
click at [544, 22] on h2 "Primary Bedroom" at bounding box center [645, 20] width 237 height 40
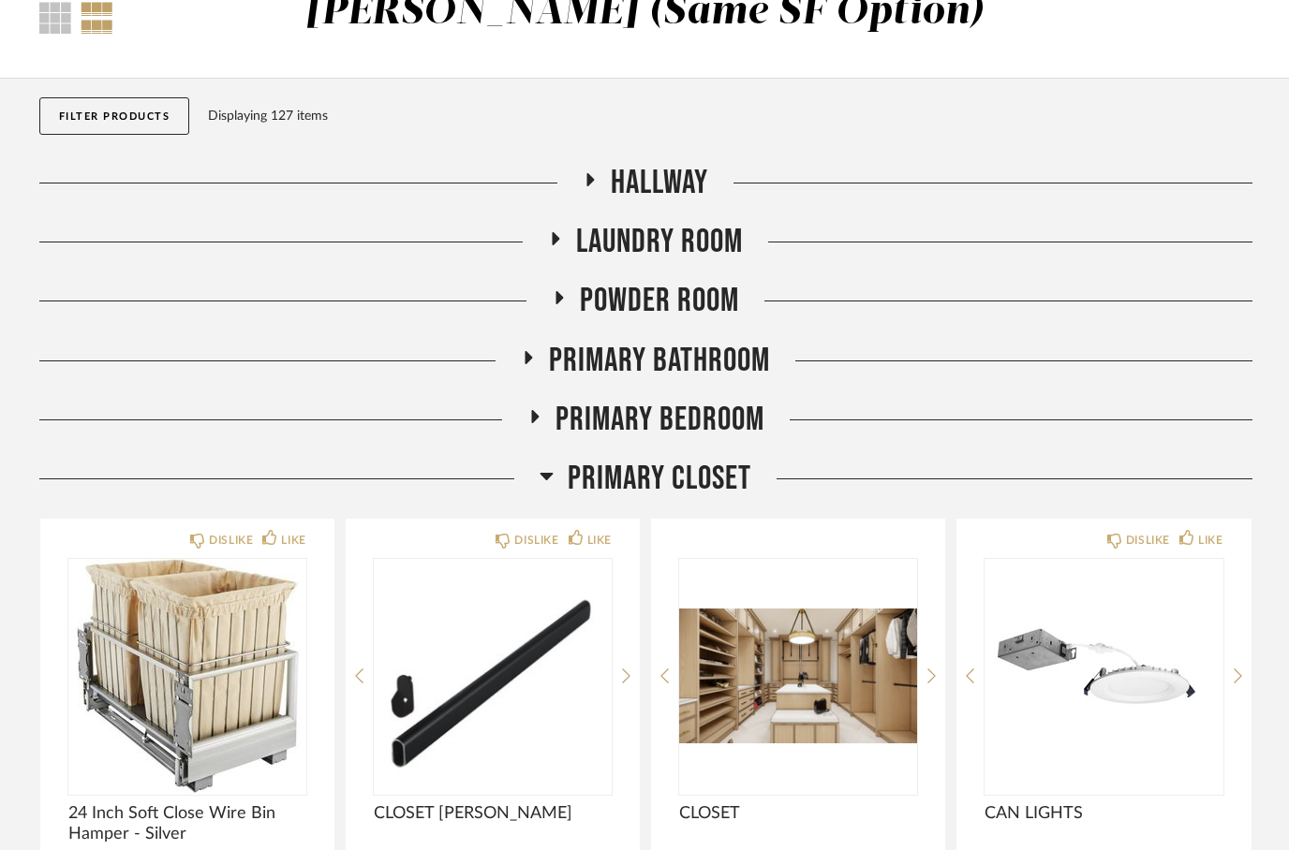
scroll to position [121, 0]
